Goal: Communication & Community: Answer question/provide support

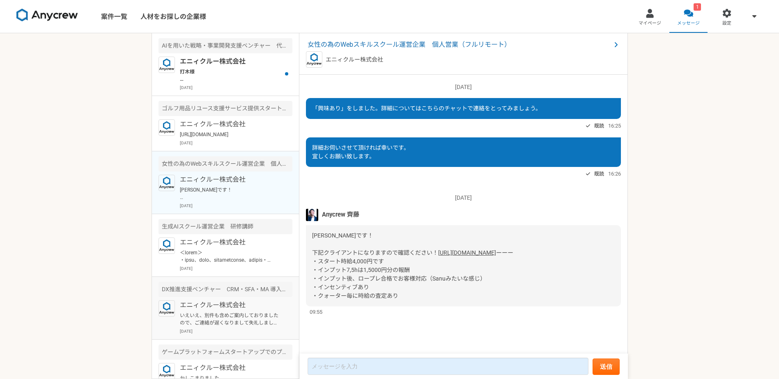
scroll to position [12, 0]
click at [227, 73] on p "打木様 ご興味をお持ちいただき、ありがとうございます。 本件ですが、今回、別人材にて採用が決まり、クローズとなりました。申し訳ございません。 また、別案件等、…" at bounding box center [230, 75] width 101 height 15
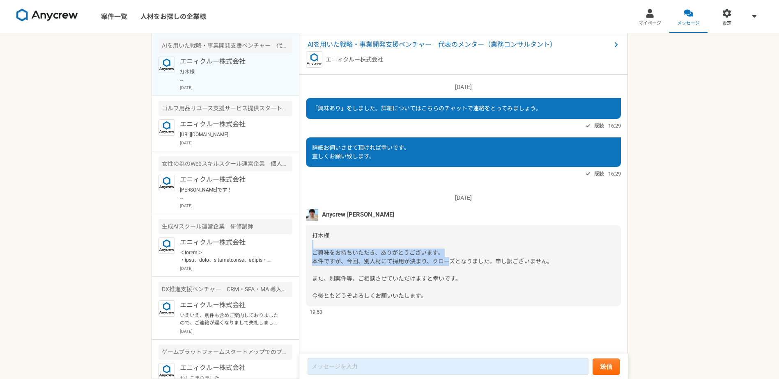
drag, startPoint x: 316, startPoint y: 248, endPoint x: 486, endPoint y: 268, distance: 171.4
click at [486, 267] on div "打木様 ご興味をお持ちいただき、ありがとうございます。 本件ですが、今回、別人材にて採用が決まり、クローズとなりました。申し訳ございません。 また、別案件等、…" at bounding box center [463, 265] width 315 height 81
click at [484, 268] on div "打木様 ご興味をお持ちいただき、ありがとうございます。 本件ですが、今回、別人材にて採用が決まり、クローズとなりました。申し訳ございません。 また、別案件等、…" at bounding box center [463, 265] width 315 height 81
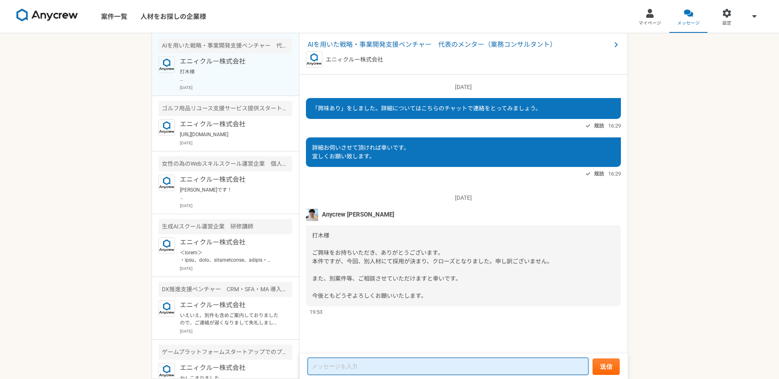
click at [367, 362] on textarea at bounding box center [447, 366] width 281 height 17
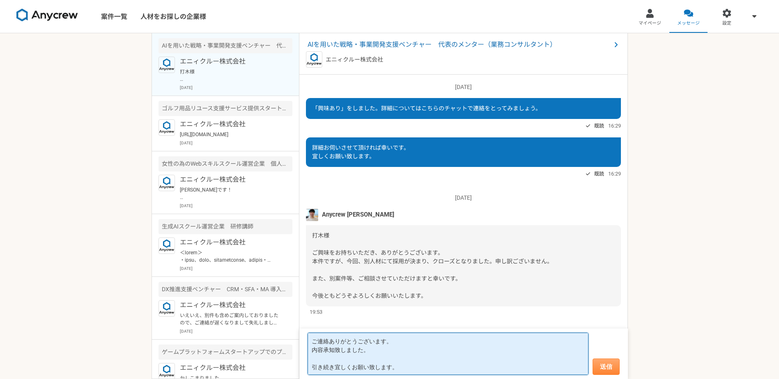
type textarea "ご連絡ありがとうございます。 内容承知致しました。 引き続き宜しくお願い致します。"
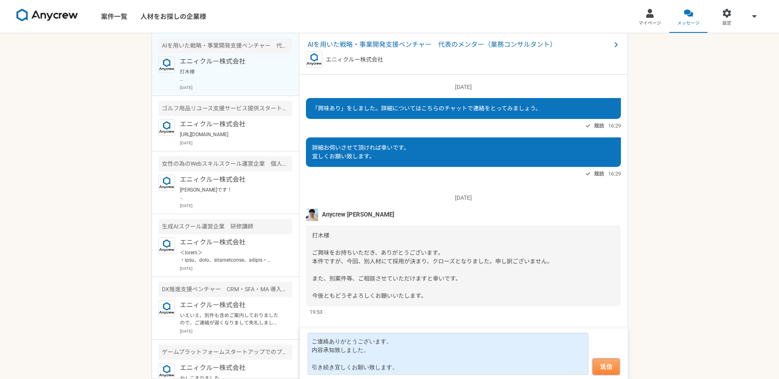
click at [607, 368] on button "送信" at bounding box center [605, 367] width 27 height 16
